Goal: Communication & Community: Answer question/provide support

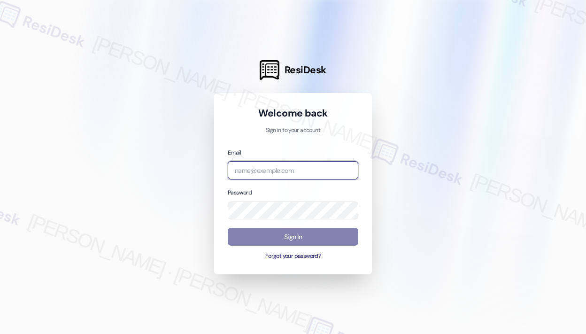
click at [275, 169] on input "email" at bounding box center [293, 170] width 130 height 18
type input "[EMAIL_ADDRESS][PERSON_NAME][DOMAIN_NAME]"
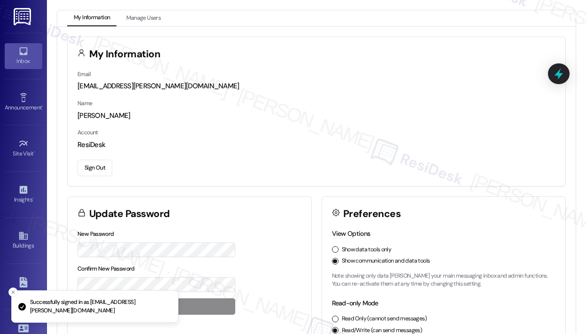
click at [25, 61] on div "Inbox" at bounding box center [23, 60] width 47 height 9
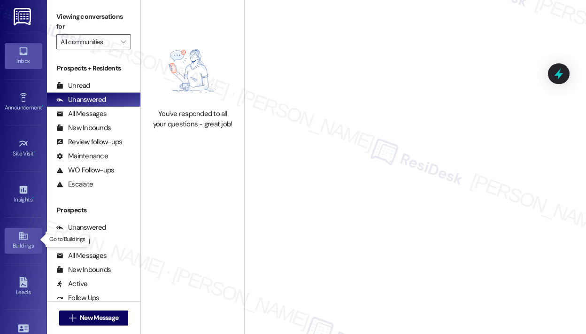
click at [15, 234] on link "Buildings" at bounding box center [24, 240] width 38 height 25
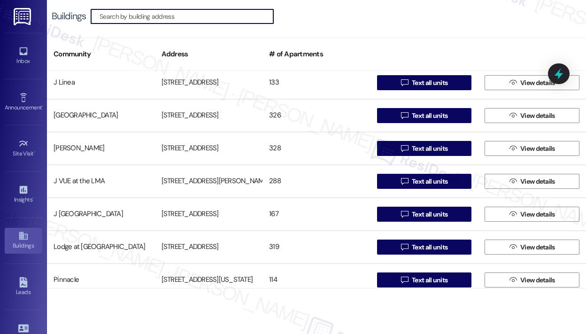
scroll to position [422, 0]
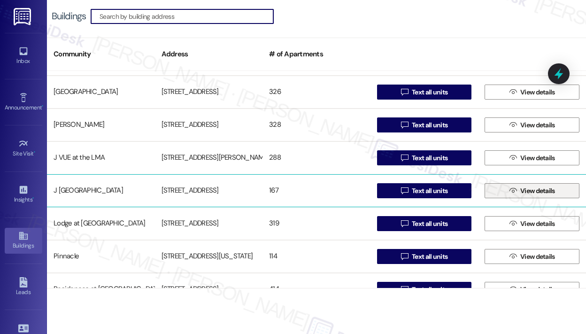
click at [507, 187] on span " View details" at bounding box center [531, 191] width 49 height 14
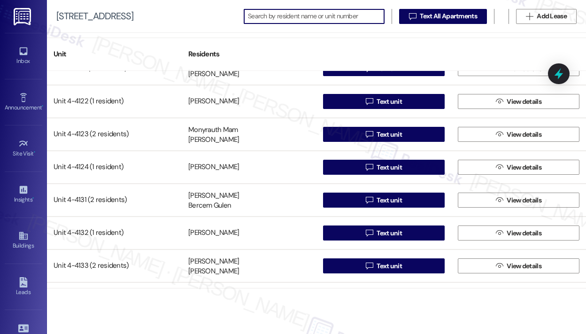
scroll to position [4177, 0]
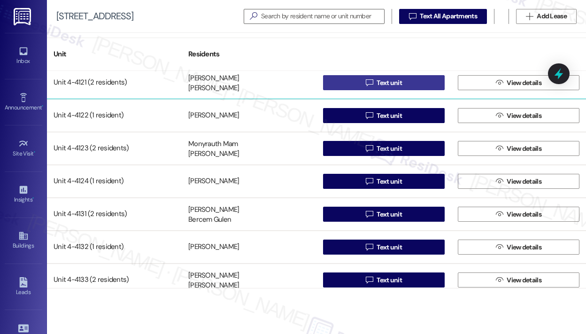
click at [405, 78] on button " Text unit" at bounding box center [384, 82] width 122 height 15
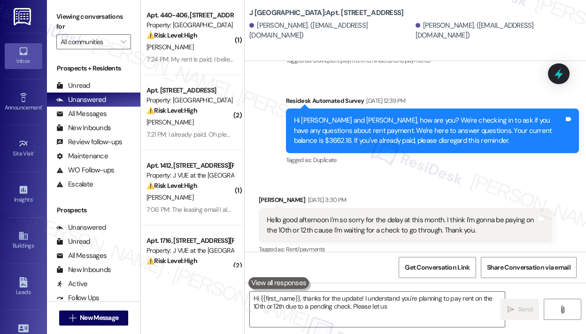
scroll to position [259, 0]
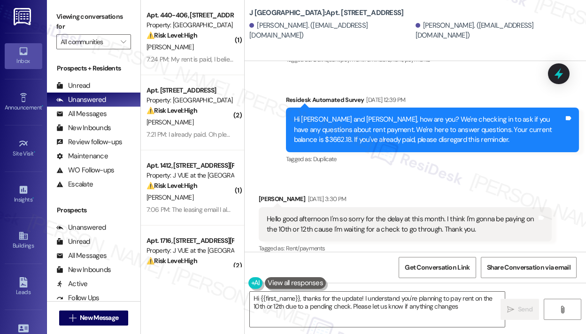
type textarea "Hi {{first_name}}, thanks for the update! I understand you're planning to pay r…"
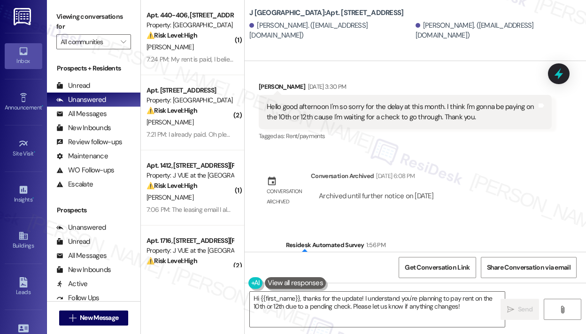
scroll to position [324, 0]
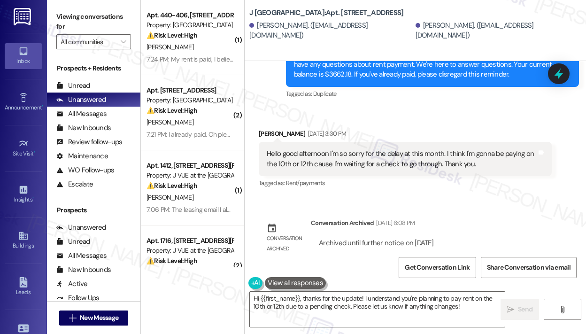
click at [445, 129] on div "[PERSON_NAME] [DATE] 3:30 PM" at bounding box center [405, 135] width 293 height 13
click at [69, 317] on icon "" at bounding box center [72, 318] width 7 height 8
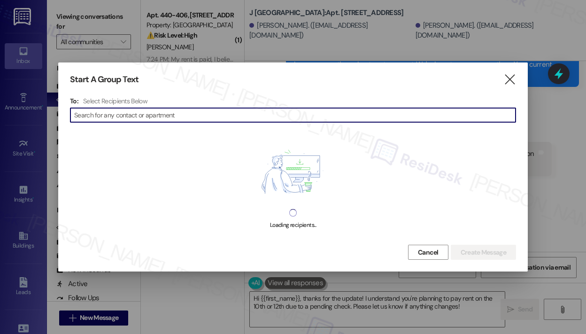
click at [120, 116] on input at bounding box center [294, 114] width 441 height 13
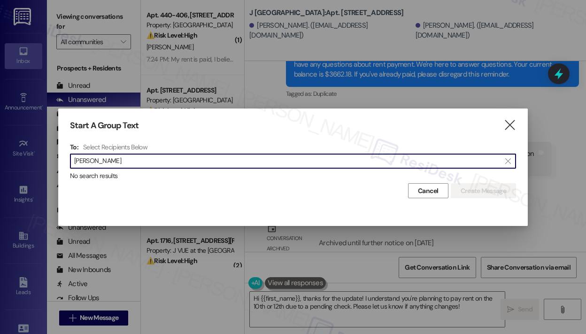
click at [97, 161] on input "[PERSON_NAME]" at bounding box center [287, 160] width 426 height 13
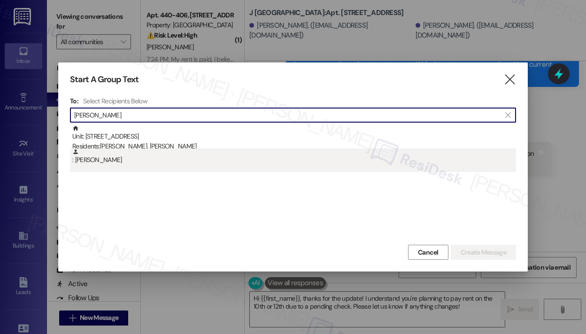
type input "[PERSON_NAME]"
click at [97, 157] on div ": [PERSON_NAME]" at bounding box center [294, 156] width 444 height 16
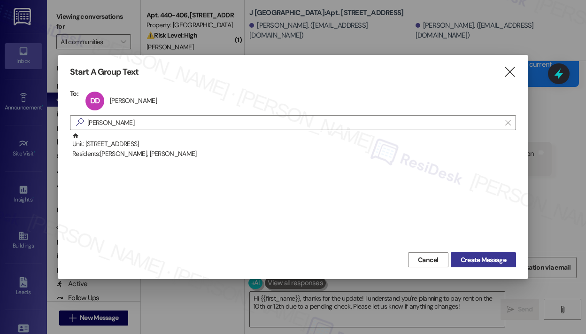
click at [465, 260] on span "Create Message" at bounding box center [483, 260] width 46 height 10
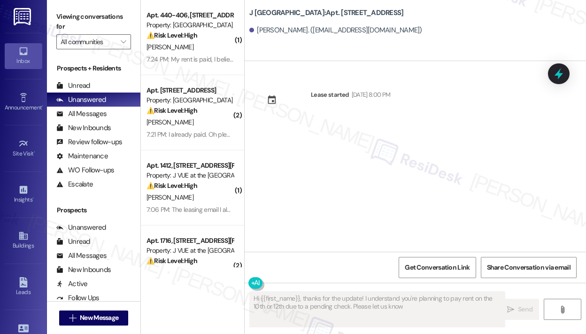
scroll to position [0, 0]
type textarea "Hi {{first_name}}, thanks for the update! I understand you're planning to pay r…"
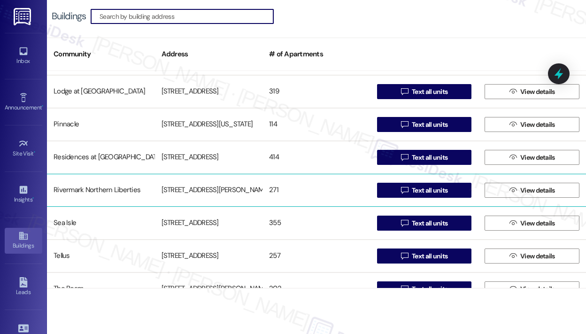
scroll to position [469, 0]
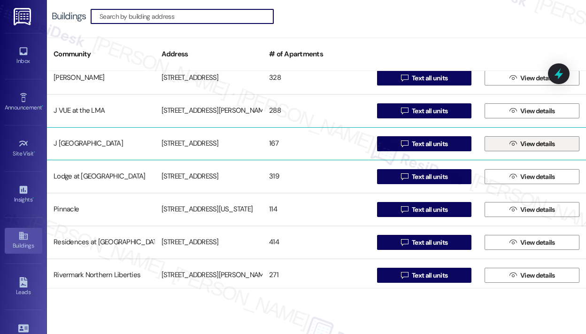
click at [502, 142] on button " View details" at bounding box center [531, 143] width 95 height 15
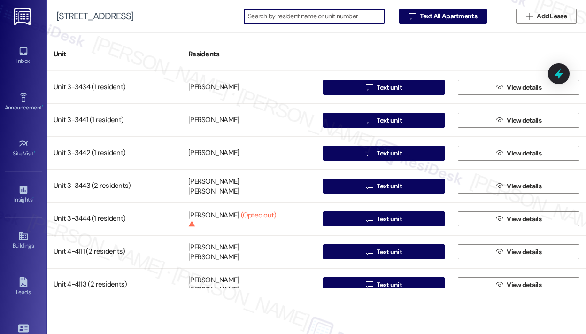
scroll to position [4177, 0]
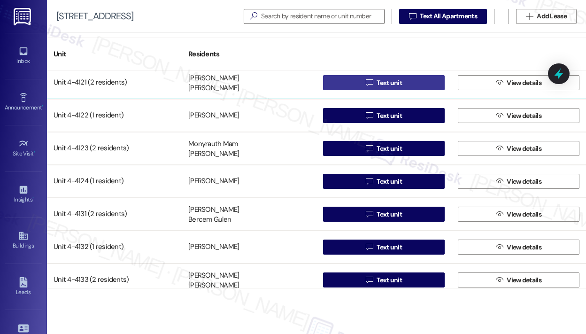
click at [404, 84] on button " Text unit" at bounding box center [384, 82] width 122 height 15
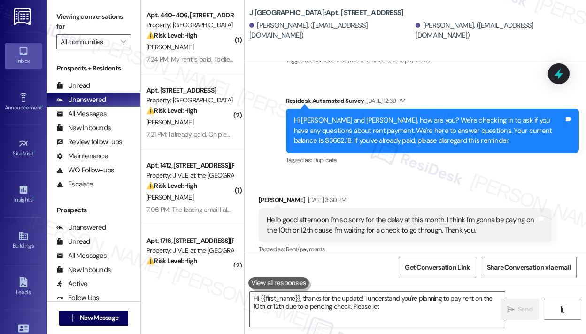
scroll to position [259, 0]
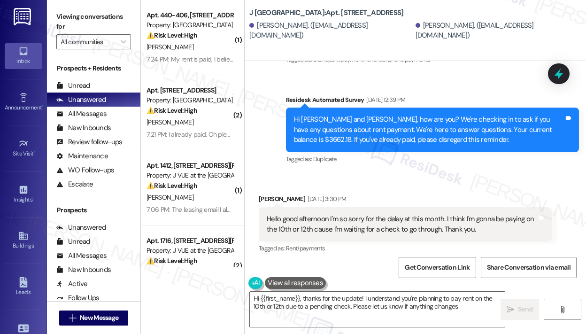
type textarea "Hi {{first_name}}, thanks for the update! I understand you're planning to pay r…"
click at [72, 317] on icon "" at bounding box center [72, 318] width 7 height 8
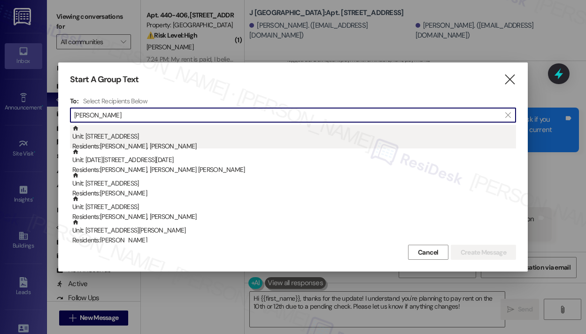
type input "[PERSON_NAME]"
click at [92, 143] on div "Residents: [PERSON_NAME], [PERSON_NAME]" at bounding box center [294, 146] width 444 height 10
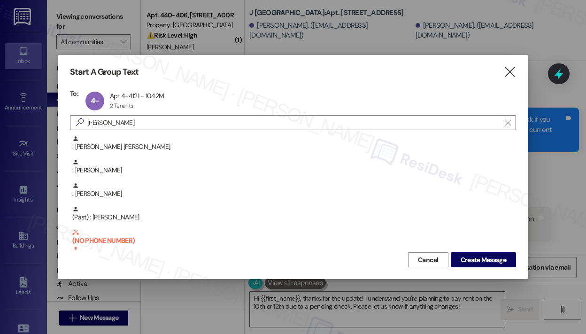
scroll to position [94, 0]
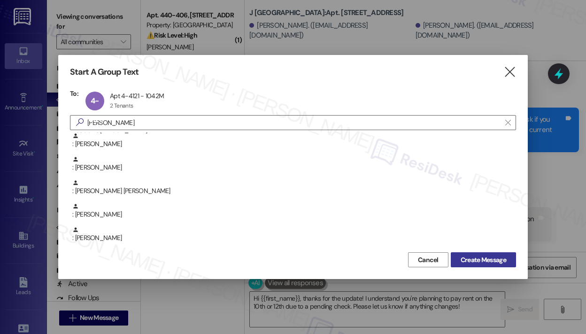
click at [467, 258] on span "Create Message" at bounding box center [483, 260] width 46 height 10
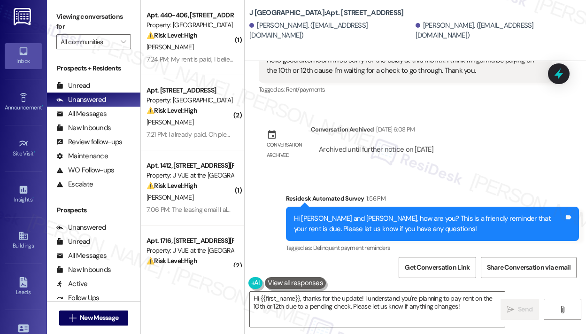
scroll to position [324, 0]
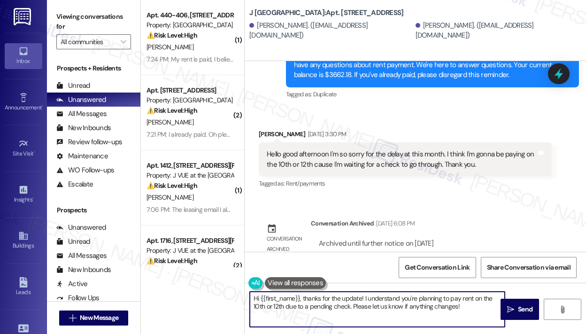
drag, startPoint x: 473, startPoint y: 306, endPoint x: 310, endPoint y: 307, distance: 163.3
click at [302, 298] on textarea "Hi {{first_name}}, thanks for the update! I understand you're planning to pay r…" at bounding box center [377, 308] width 255 height 35
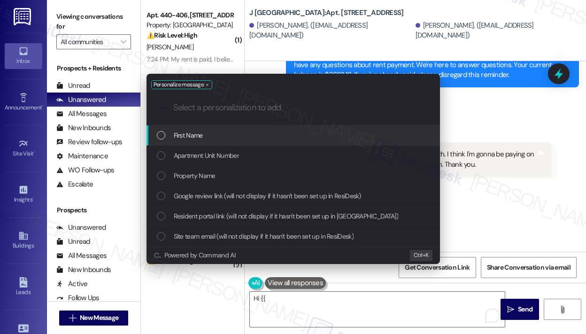
click at [311, 296] on div "Personalize message .cls-1{fill:#0a055f;}.cls-2{fill:#0cc4c4;} resideskLogoBlue…" at bounding box center [293, 167] width 586 height 334
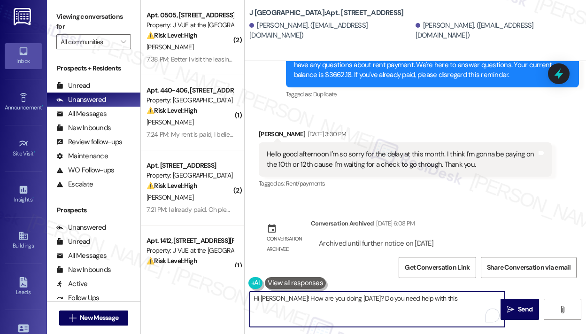
click at [452, 302] on textarea "Hi [PERSON_NAME]! How are you doing [DATE]? Do you need help with this" at bounding box center [377, 308] width 255 height 35
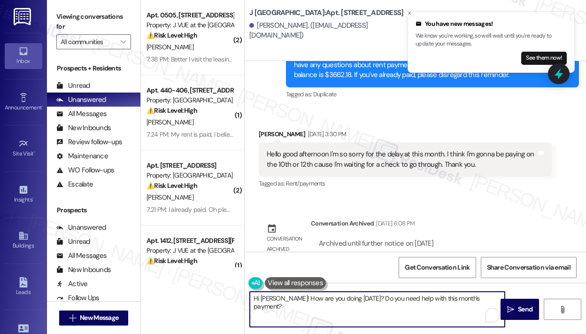
paste textarea "[DATE]? Do you need any assistance with this month’s payment?"
click at [416, 308] on textarea "Hi [PERSON_NAME]! How are you [DATE]? Do you need any assistance with this mont…" at bounding box center [377, 308] width 255 height 35
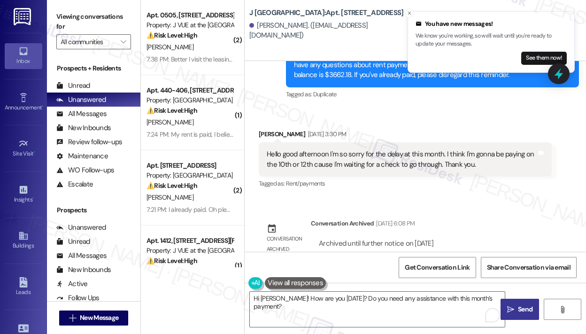
click at [515, 307] on span " Send" at bounding box center [520, 309] width 30 height 10
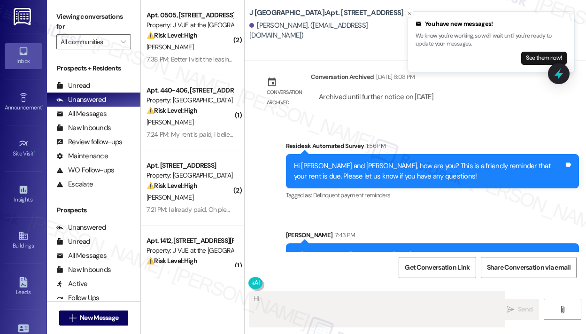
scroll to position [483, 0]
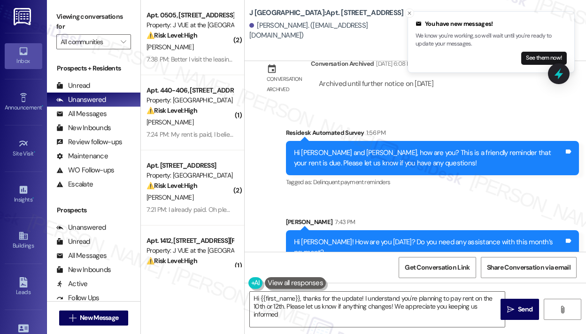
type textarea "Hi {{first_name}}, thanks for the update! I understand you're planning to pay r…"
